Goal: Information Seeking & Learning: Learn about a topic

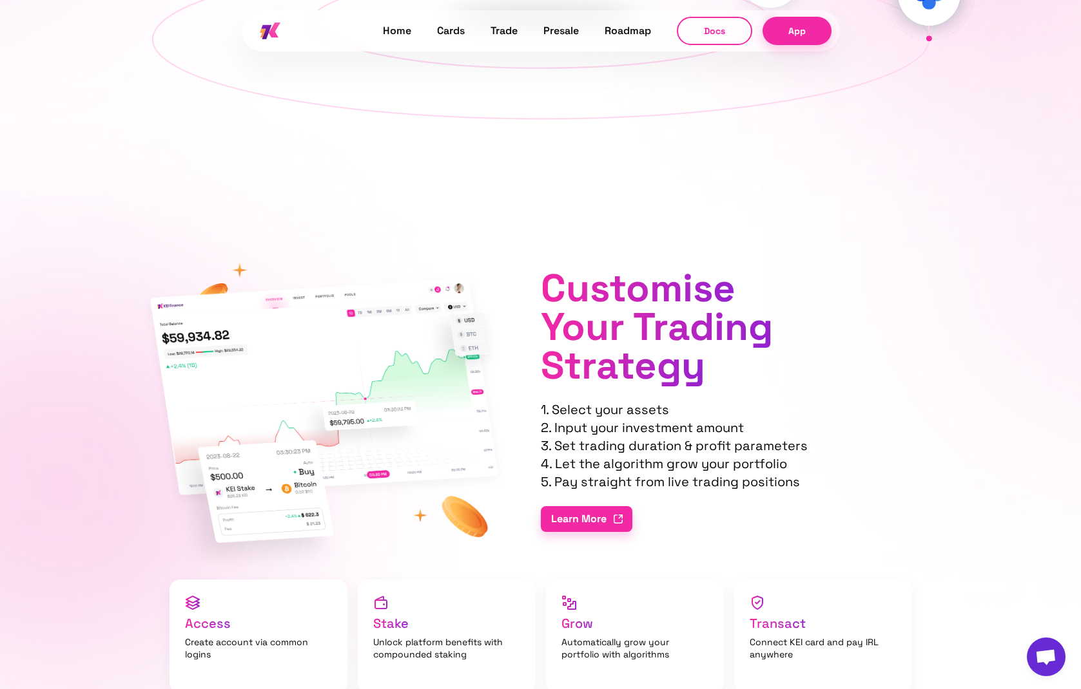
scroll to position [1593, 0]
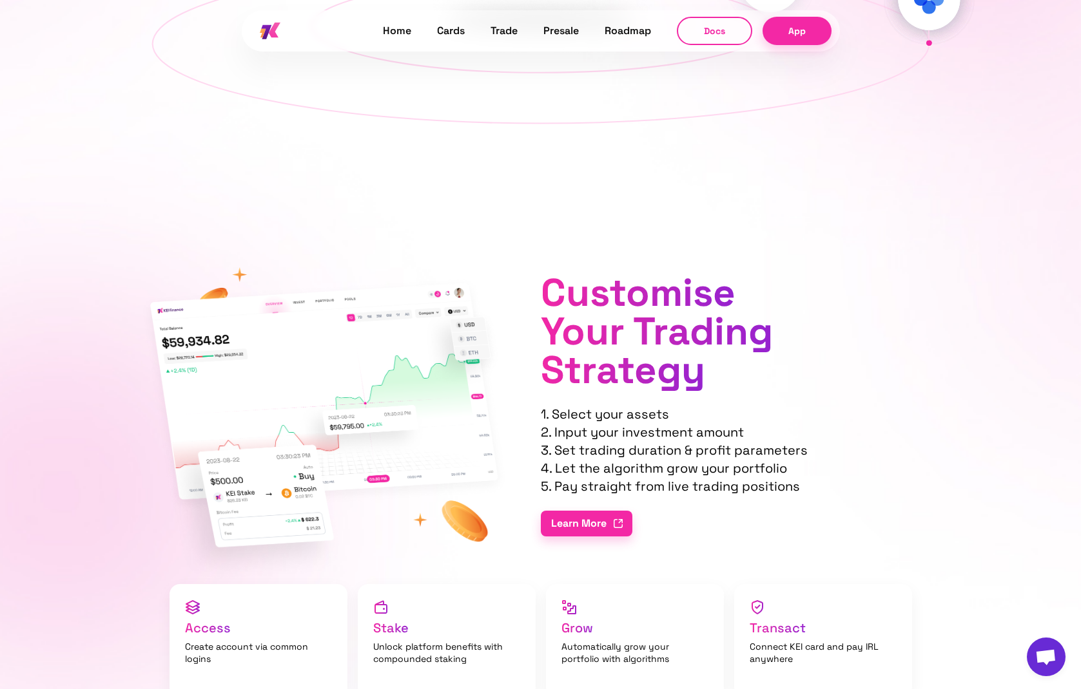
click at [613, 34] on link "Roadmap" at bounding box center [627, 31] width 46 height 17
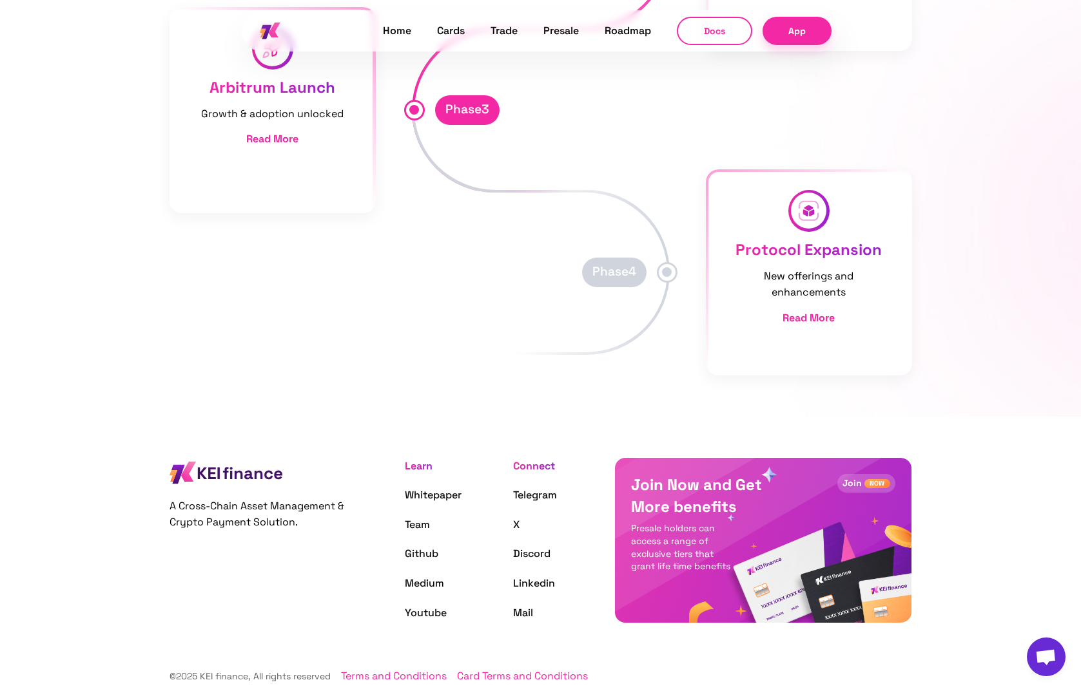
scroll to position [7572, 0]
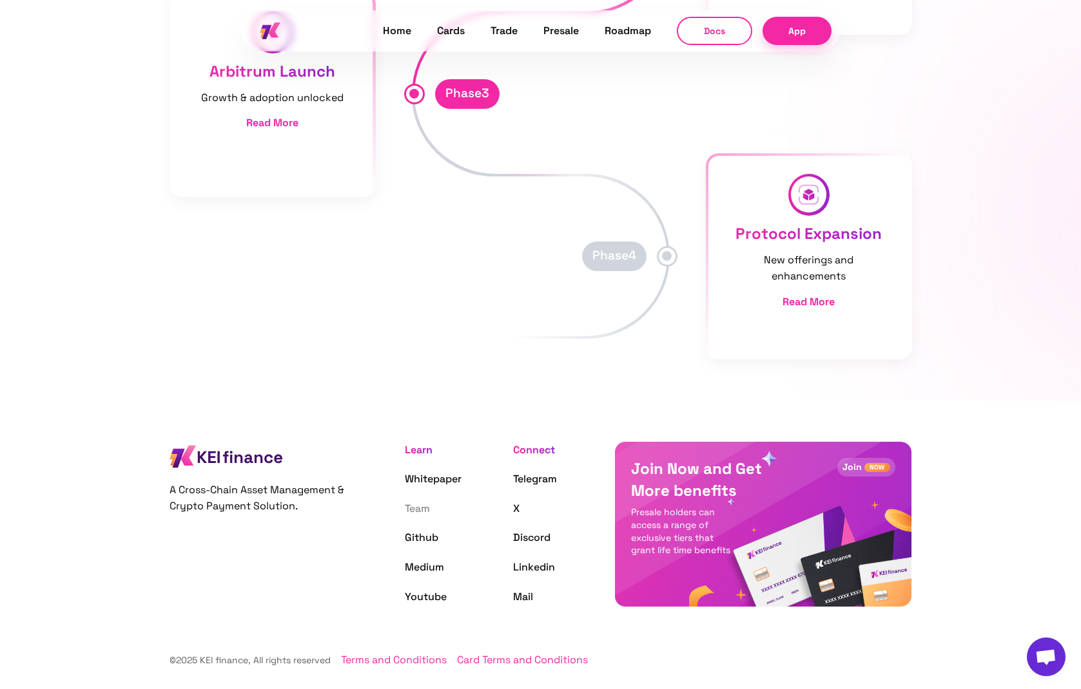
click at [419, 510] on link "Team" at bounding box center [417, 509] width 25 height 14
click at [415, 504] on link "Team" at bounding box center [417, 509] width 25 height 14
click at [418, 478] on link "Whitepaper" at bounding box center [433, 479] width 57 height 14
